Goal: Information Seeking & Learning: Learn about a topic

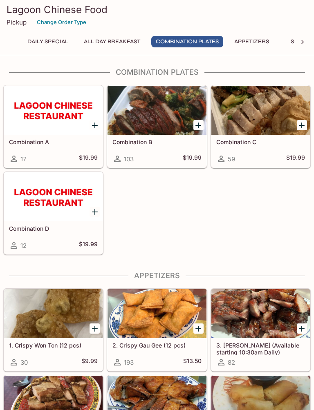
scroll to position [235, 0]
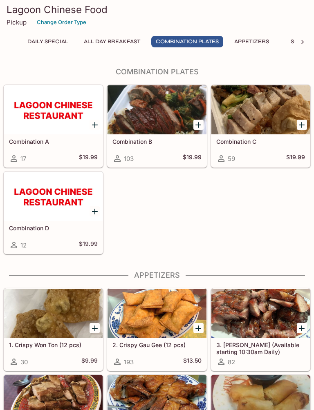
click at [81, 139] on h5 "Combination A" at bounding box center [53, 141] width 89 height 7
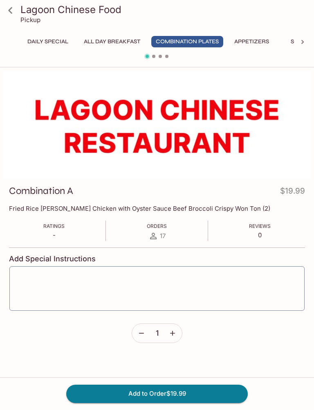
click at [15, 10] on icon at bounding box center [10, 10] width 14 height 14
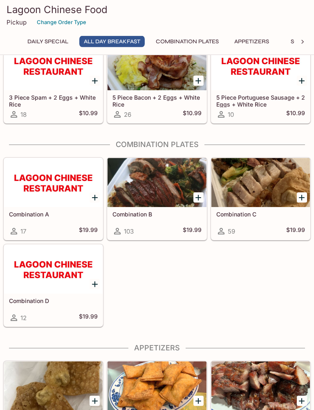
scroll to position [162, 0]
click at [174, 217] on h5 "Combination B" at bounding box center [156, 214] width 89 height 7
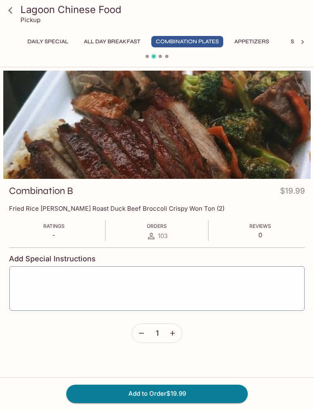
click at [202, 45] on button "Combination Plates" at bounding box center [187, 41] width 72 height 11
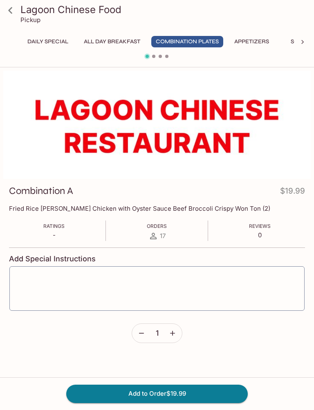
click at [193, 41] on button "Combination Plates" at bounding box center [187, 41] width 72 height 11
click at [11, 13] on icon at bounding box center [10, 10] width 4 height 7
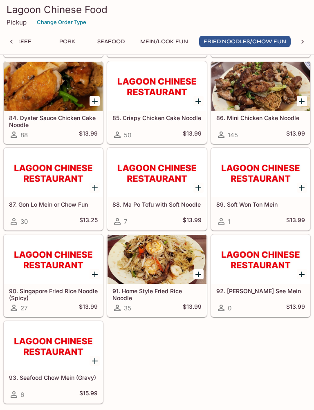
scroll to position [3180, 0]
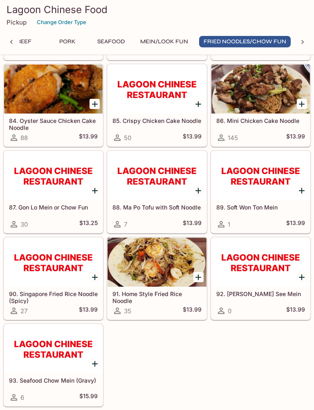
click at [245, 122] on h5 "86. Mini Chicken Cake Noodle" at bounding box center [260, 120] width 89 height 7
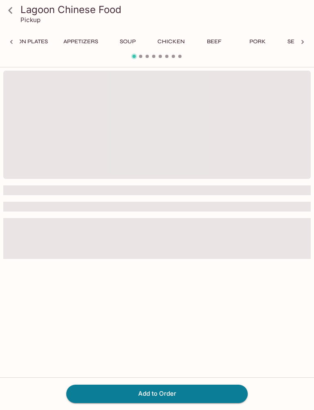
scroll to position [0, 360]
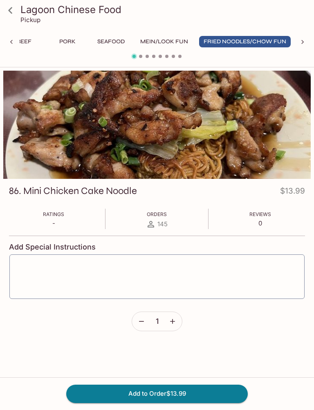
click at [11, 14] on icon at bounding box center [10, 10] width 14 height 14
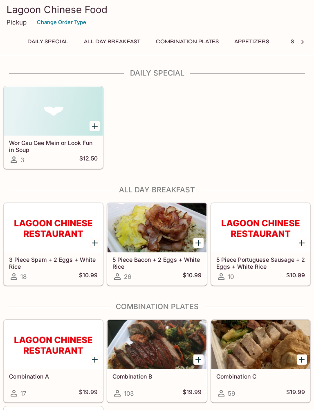
click at [32, 47] on button "Daily Special" at bounding box center [48, 41] width 50 height 11
click at [141, 42] on button "Lagoon Chef Specials" at bounding box center [152, 41] width 80 height 11
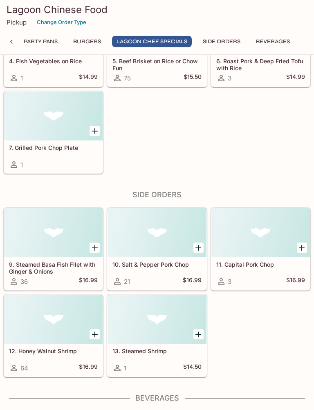
scroll to position [5844, 0]
click at [245, 264] on h5 "11. Capital Pork Chop" at bounding box center [260, 264] width 89 height 7
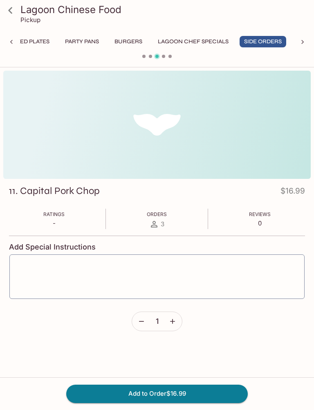
scroll to position [0, 811]
click at [13, 17] on icon at bounding box center [10, 10] width 14 height 14
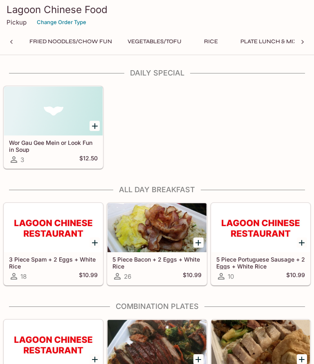
scroll to position [0, 535]
click at [217, 44] on button "Rice" at bounding box center [209, 41] width 37 height 11
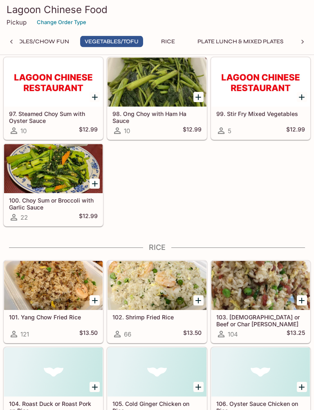
scroll to position [3651, 0]
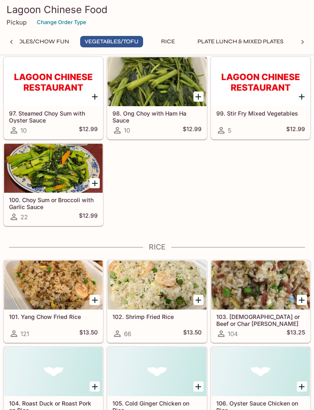
click at [83, 317] on h5 "101. Yang Chow Fried Rice" at bounding box center [53, 316] width 89 height 7
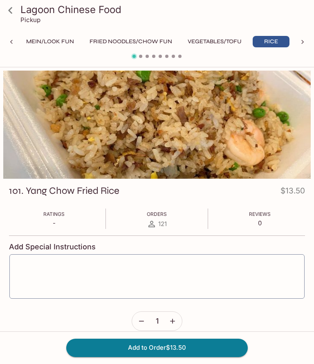
click at [13, 13] on icon at bounding box center [10, 10] width 14 height 14
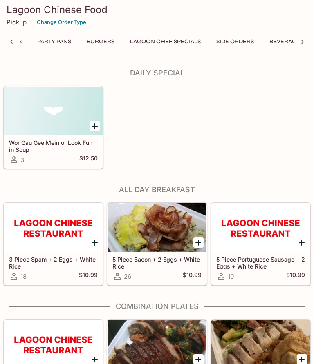
scroll to position [0, 839]
click at [253, 47] on button "Side Orders" at bounding box center [234, 41] width 47 height 11
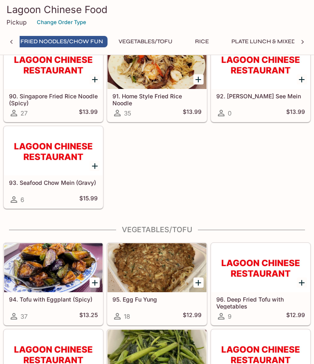
scroll to position [3376, 0]
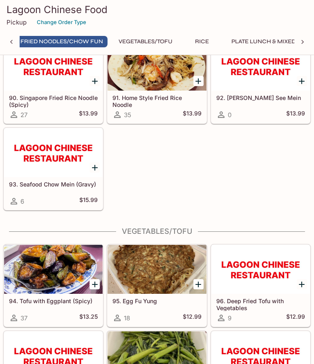
click at [172, 275] on div at bounding box center [156, 269] width 98 height 49
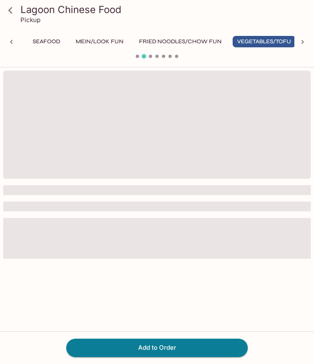
scroll to position [0, 431]
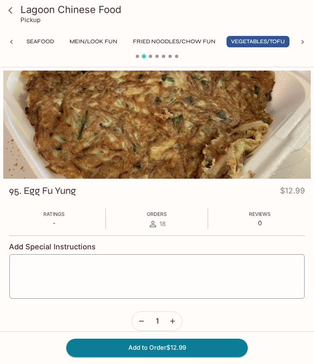
click at [14, 12] on icon at bounding box center [10, 10] width 14 height 14
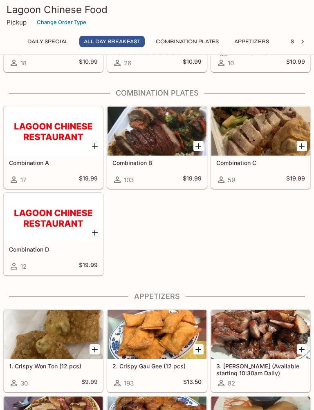
scroll to position [218, 0]
